Goal: Information Seeking & Learning: Learn about a topic

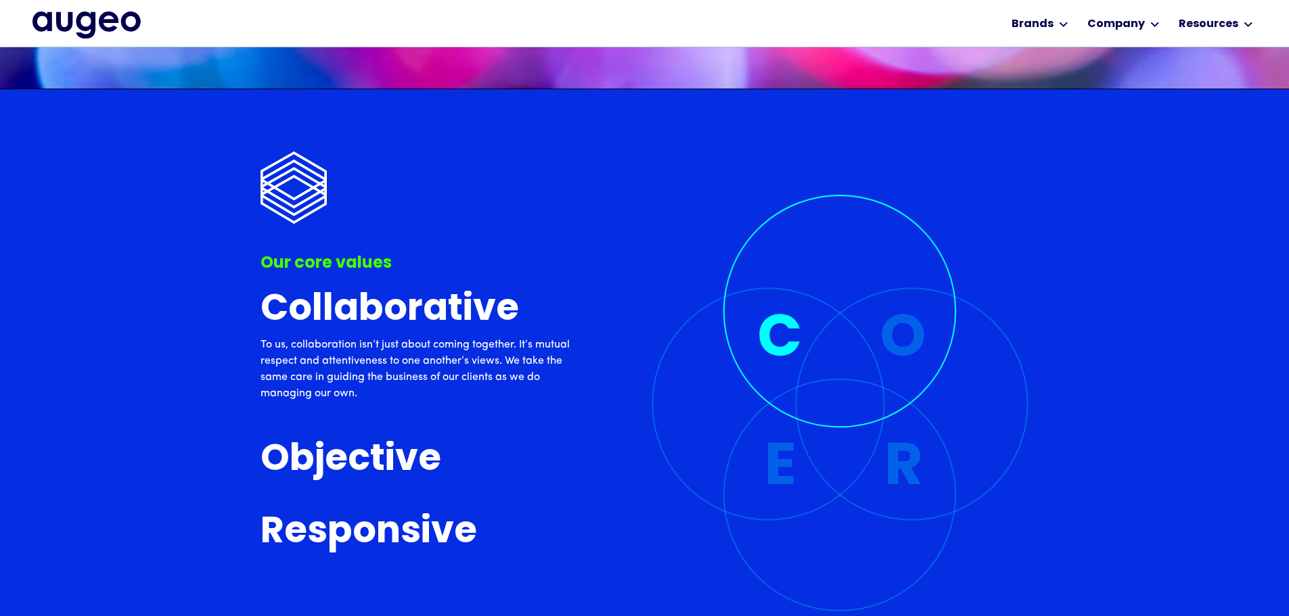
scroll to position [3138, 0]
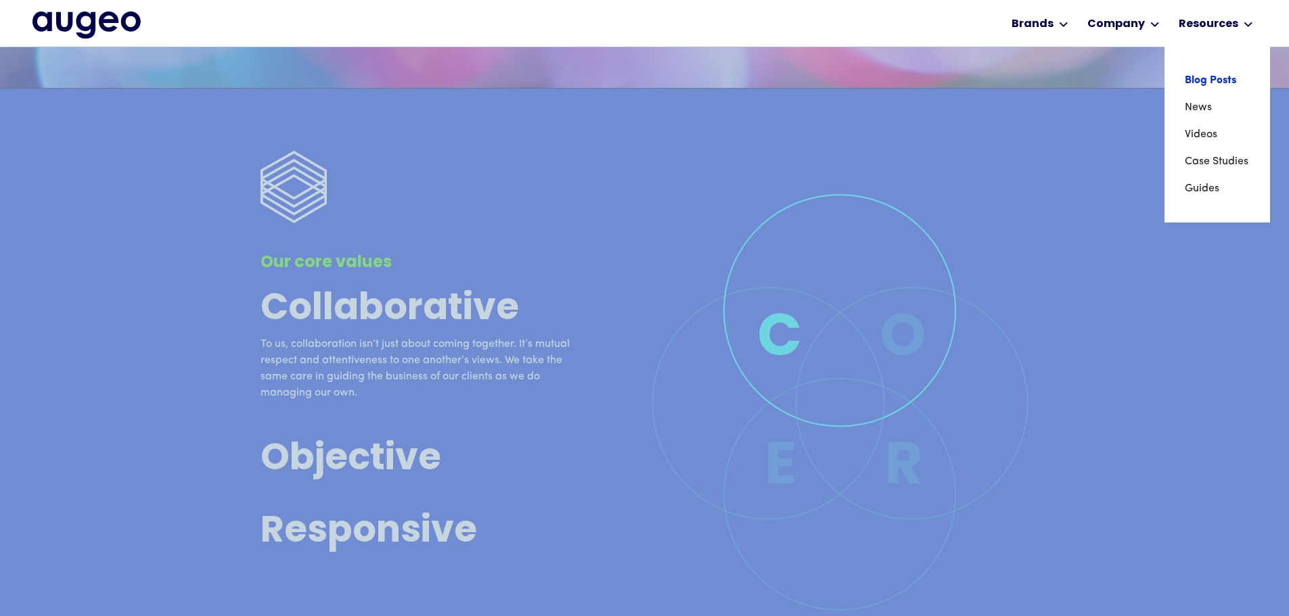
click at [1189, 83] on link "Blog Posts" at bounding box center [1217, 80] width 65 height 27
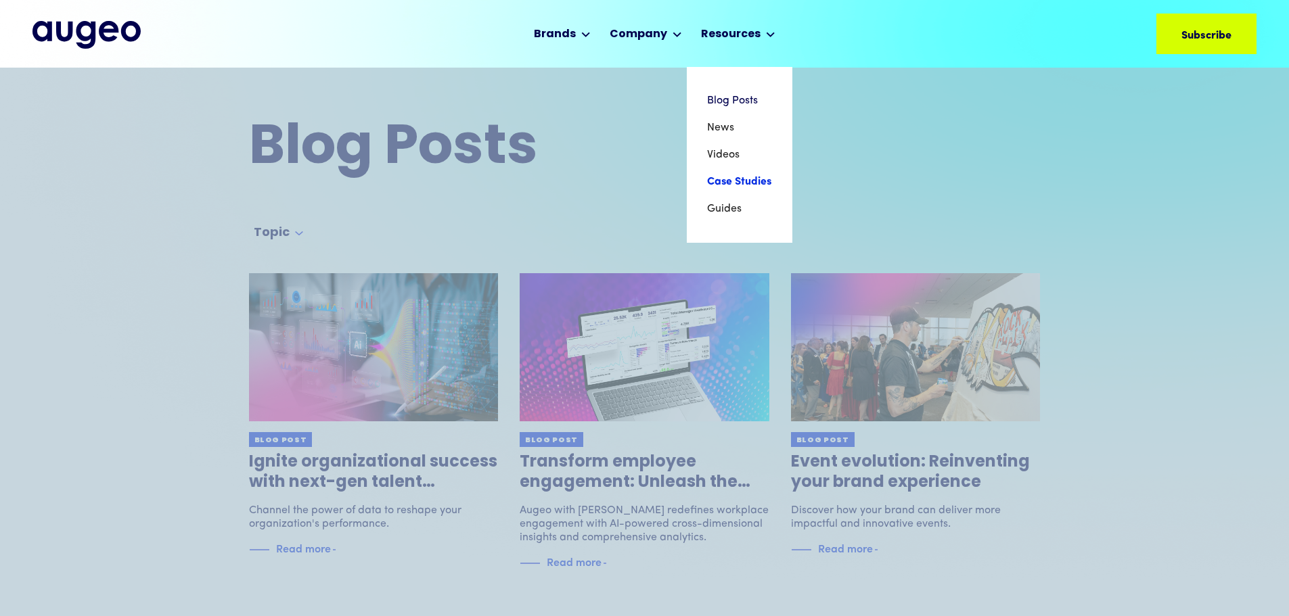
click at [723, 189] on link "Case Studies" at bounding box center [739, 181] width 65 height 27
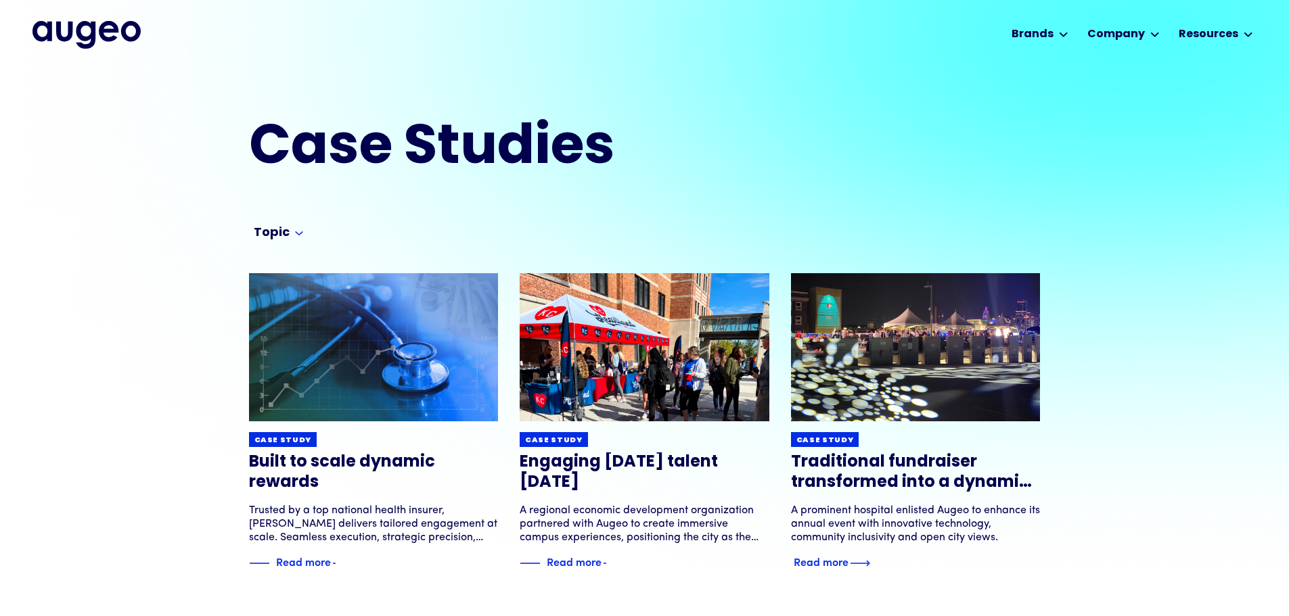
click at [847, 560] on div "Read more" at bounding box center [821, 561] width 55 height 16
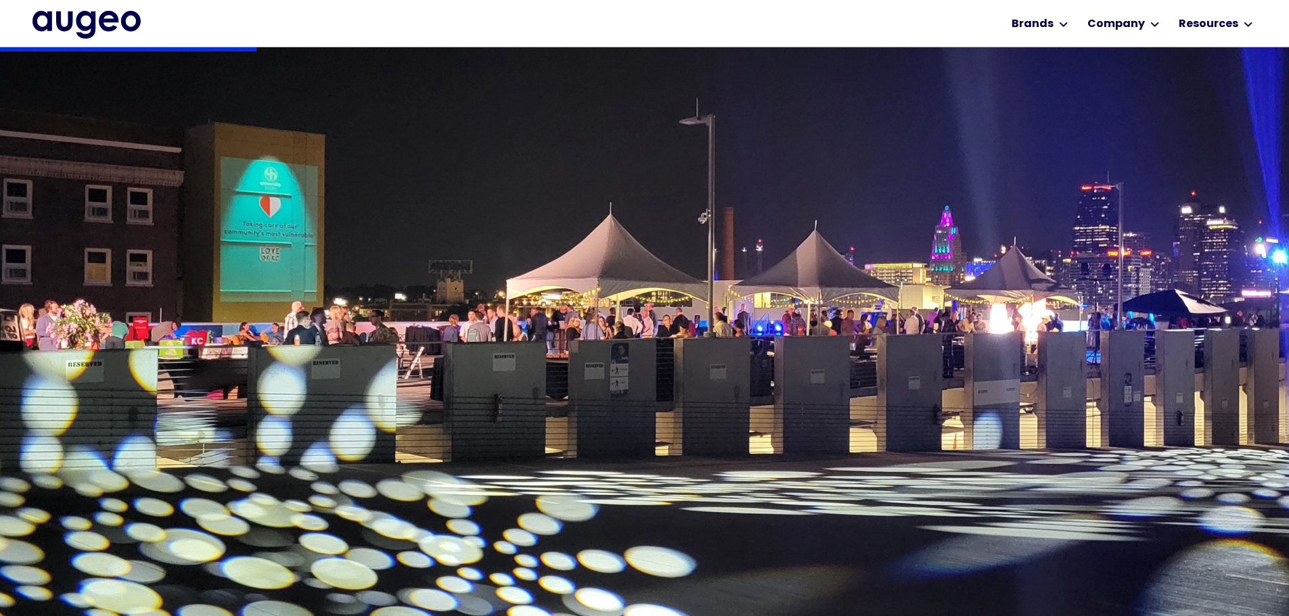
scroll to position [467, 0]
